Goal: Information Seeking & Learning: Learn about a topic

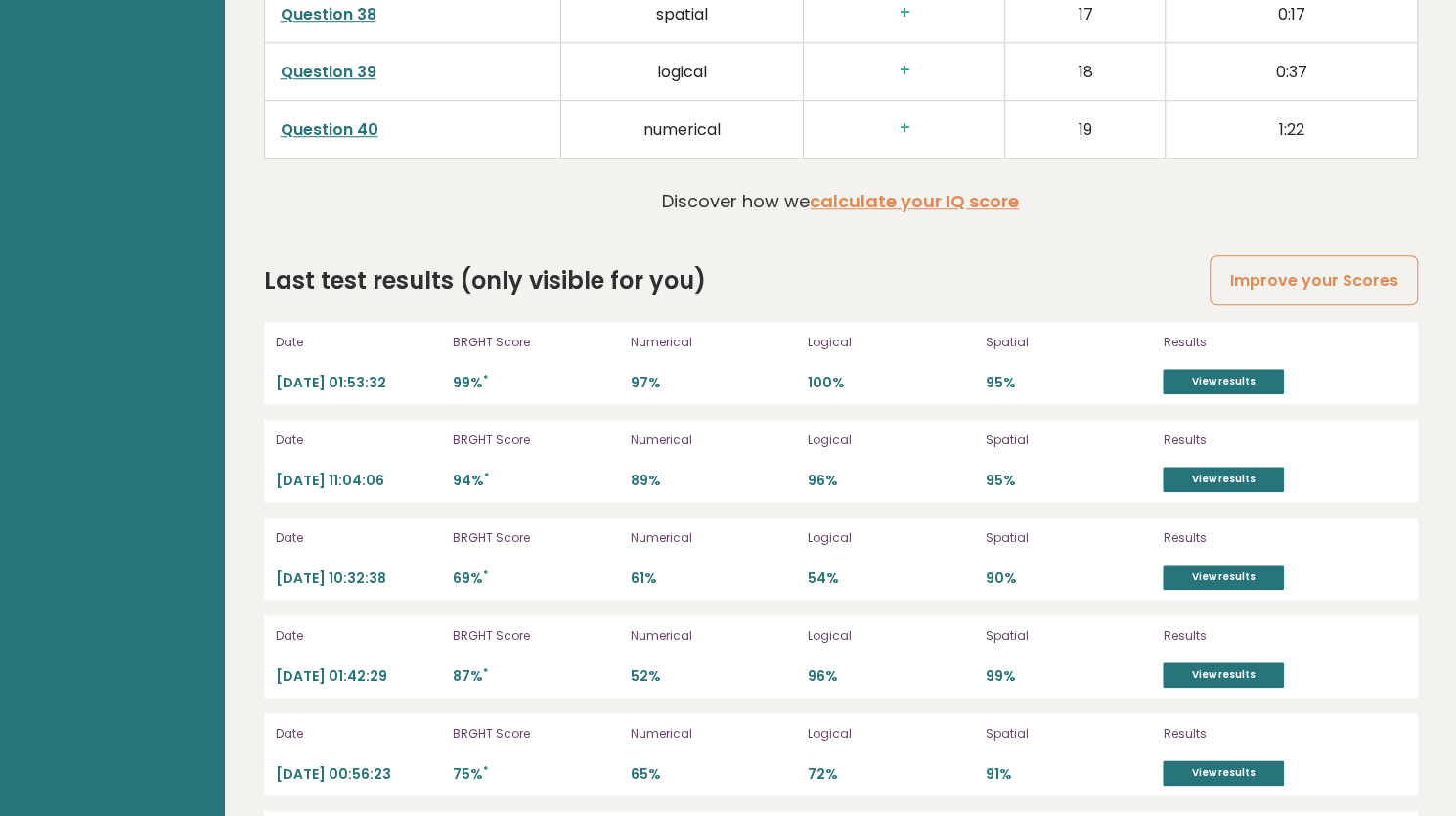
scroll to position [5451, 0]
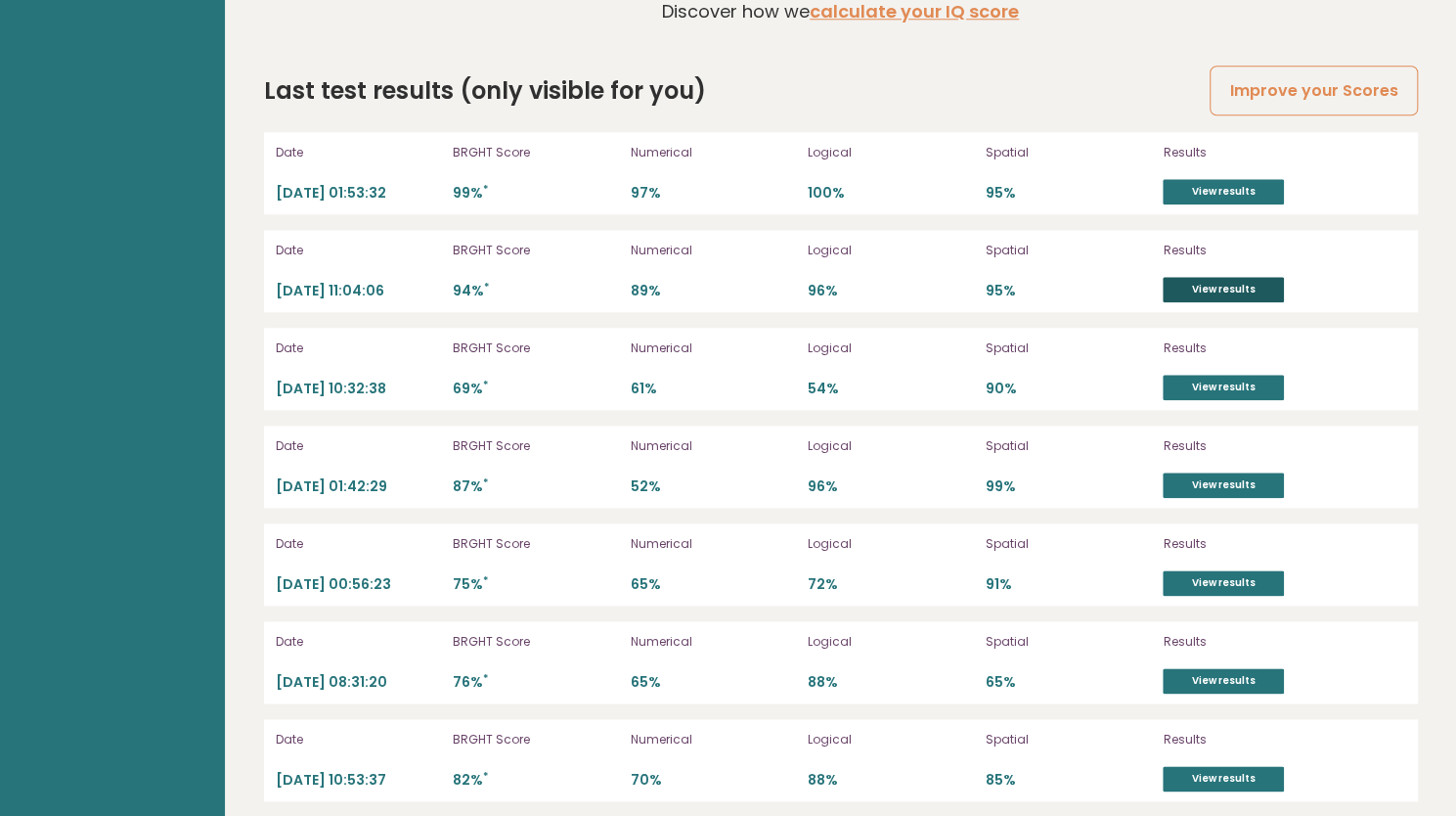
click at [1226, 277] on link "View results" at bounding box center [1223, 290] width 121 height 26
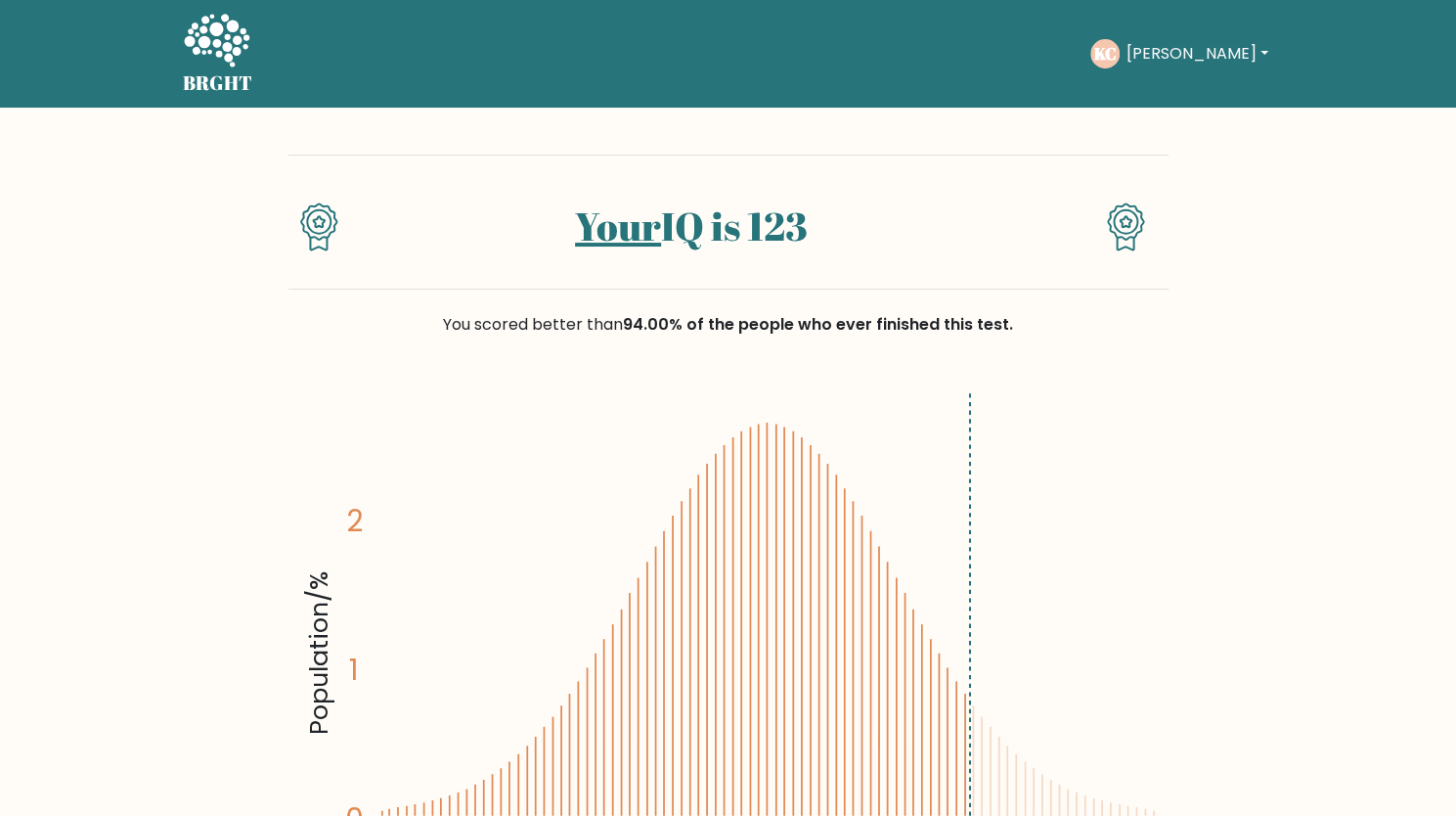
click at [231, 60] on icon at bounding box center [216, 40] width 66 height 53
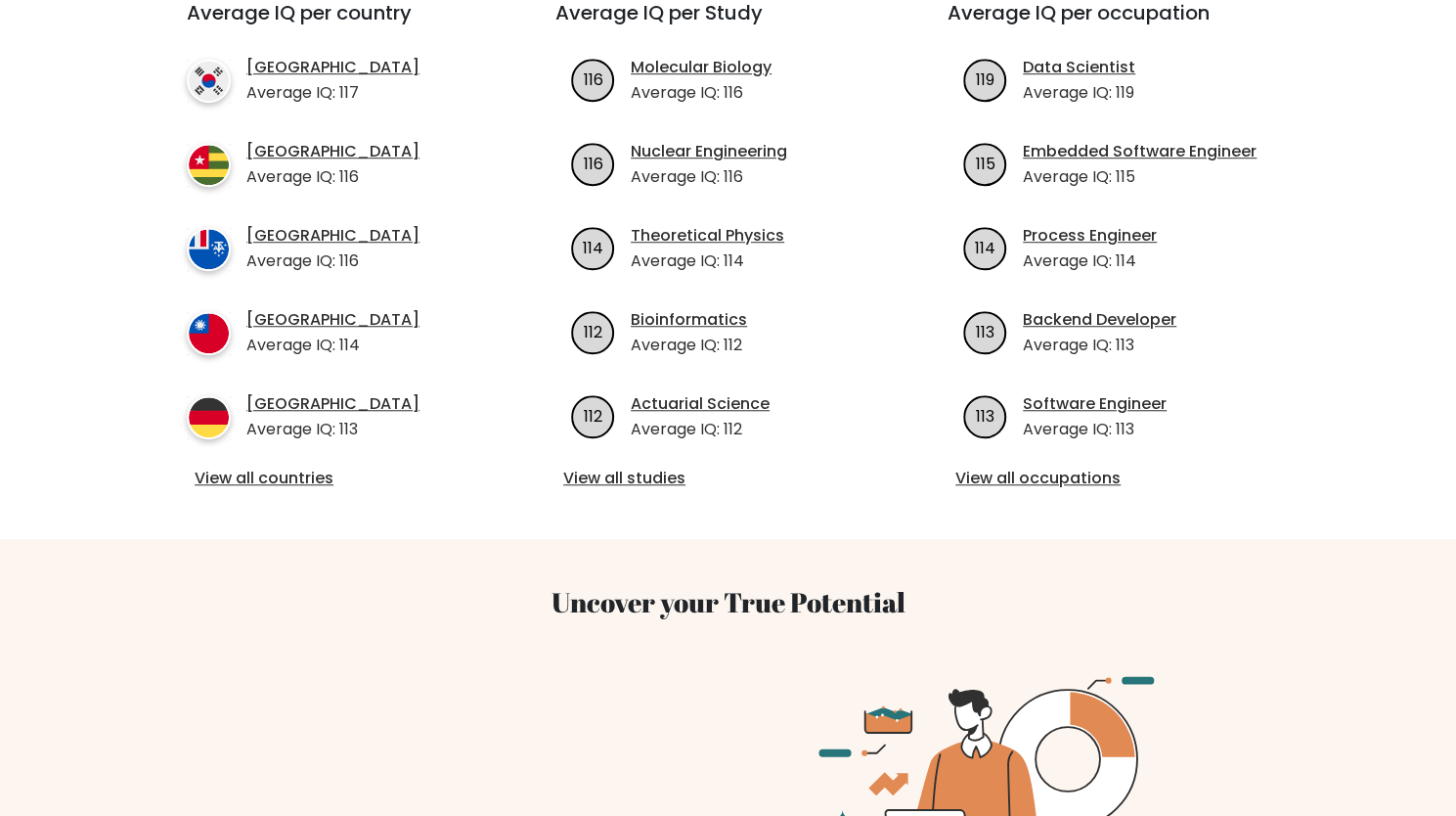
scroll to position [759, 0]
click at [612, 465] on link "View all studies" at bounding box center [728, 477] width 329 height 24
click at [1056, 465] on link "View all occupations" at bounding box center [1120, 477] width 329 height 24
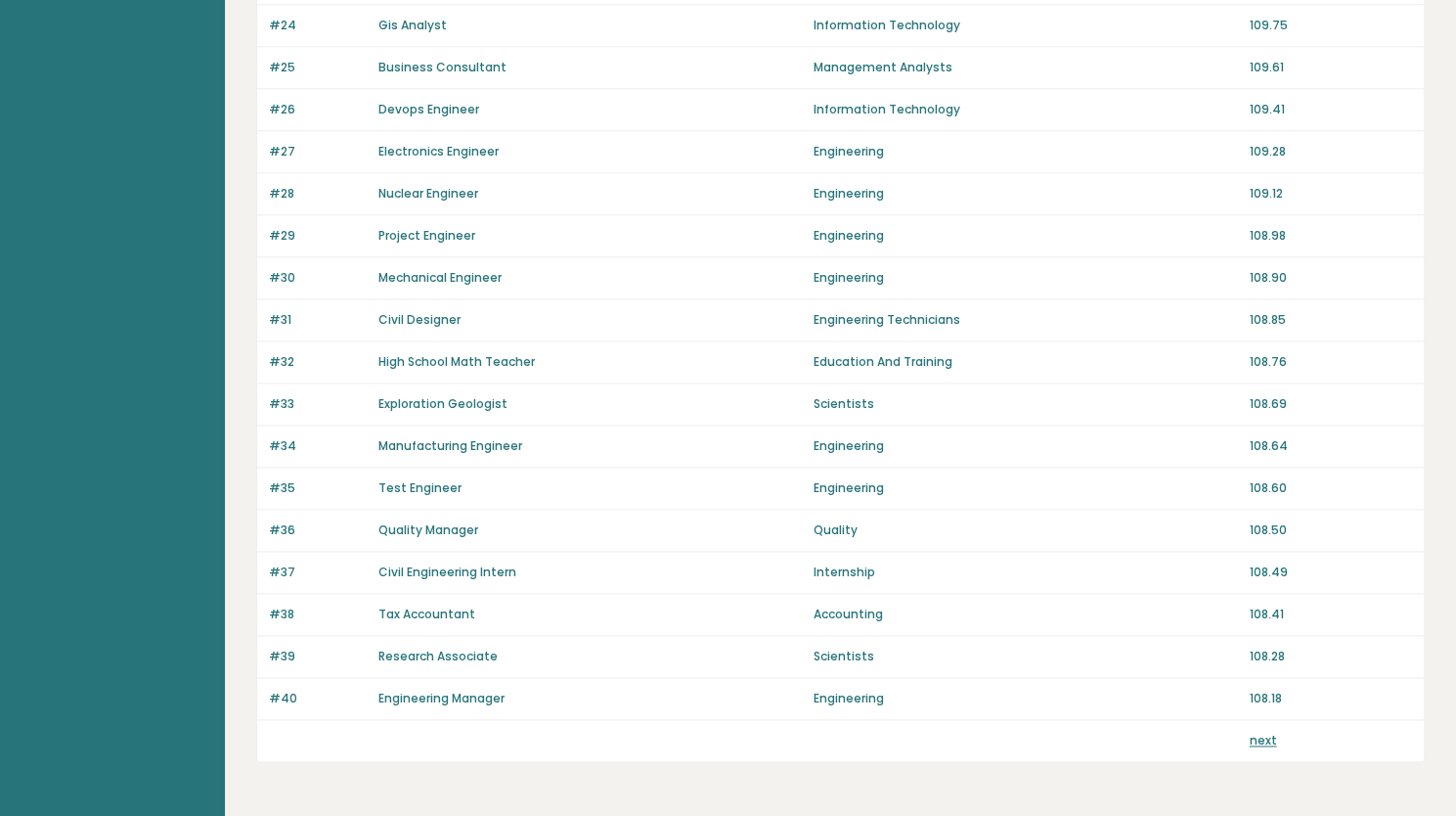
scroll to position [1269, 0]
